Goal: Obtain resource: Obtain resource

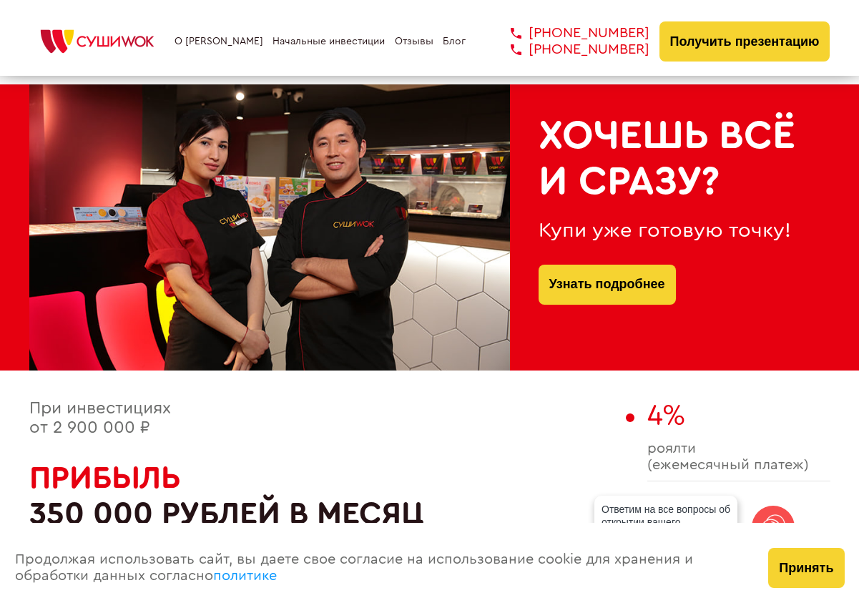
scroll to position [184, 0]
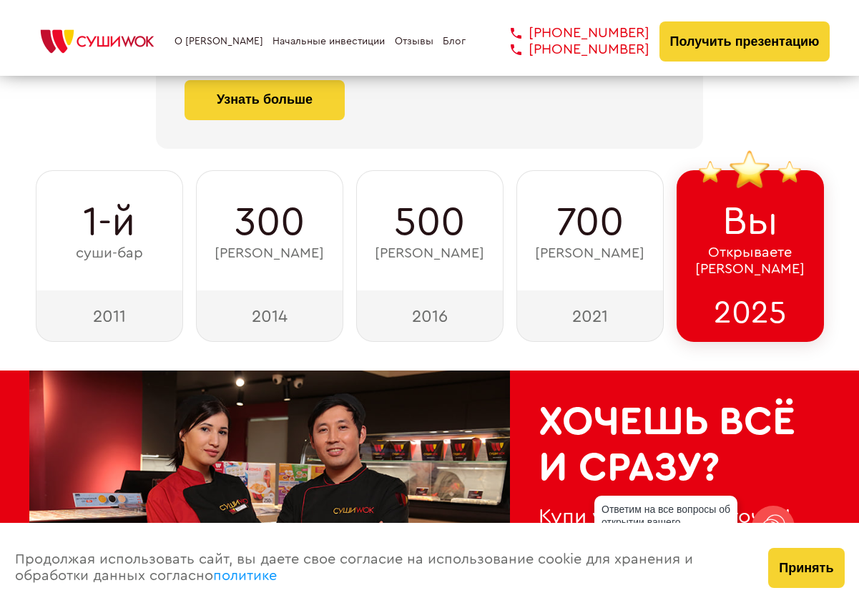
click at [398, 39] on link "Отзывы" at bounding box center [414, 41] width 39 height 11
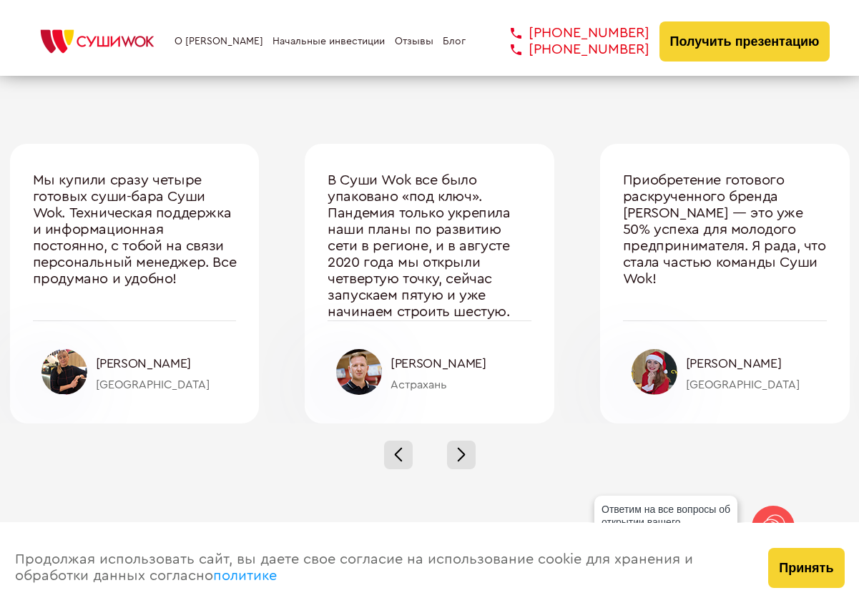
scroll to position [266, 0]
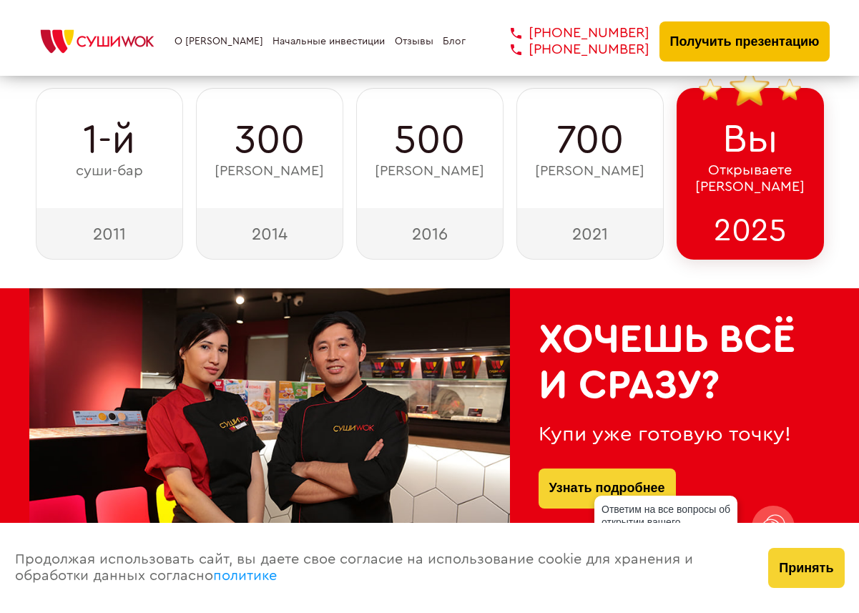
click at [739, 38] on button "Получить презентацию" at bounding box center [745, 41] width 171 height 40
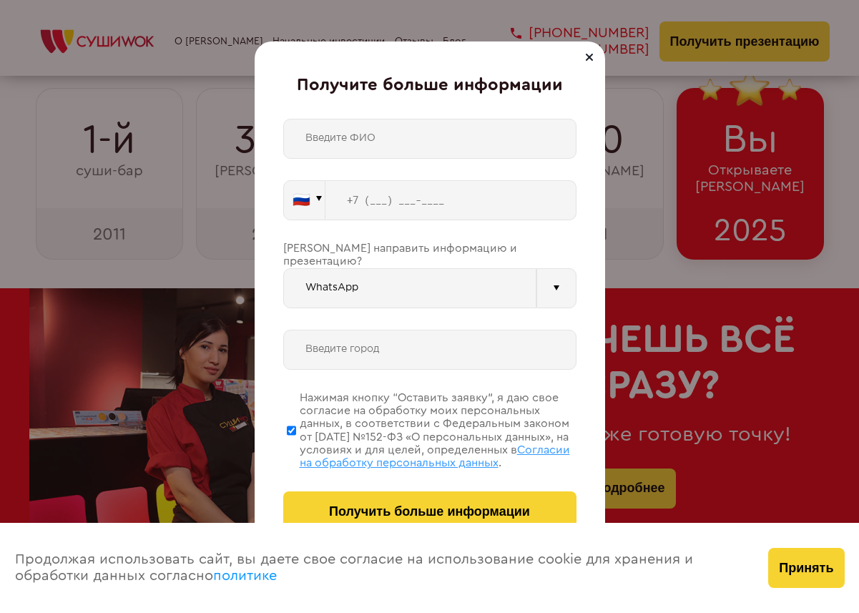
scroll to position [2943, 0]
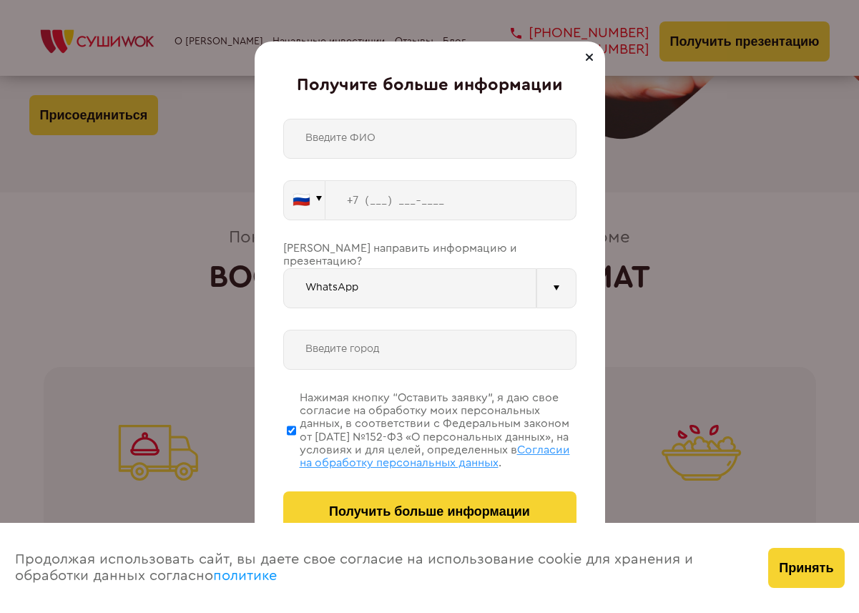
click at [443, 306] on div "🇷🇺 🇹🇷 🇧🇾 🇰🇬 🇰🇿 🇦🇿 🇦🇲 🇬🇪 🇷🇺 Vider" at bounding box center [429, 325] width 293 height 413
